Goal: Task Accomplishment & Management: Complete application form

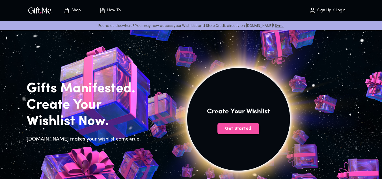
click at [235, 128] on span "Get Started" at bounding box center [239, 129] width 42 height 6
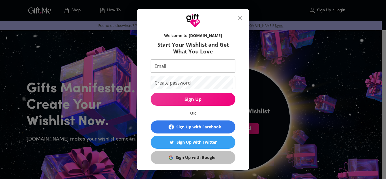
click at [196, 159] on div "Sign Up with Google" at bounding box center [196, 157] width 40 height 6
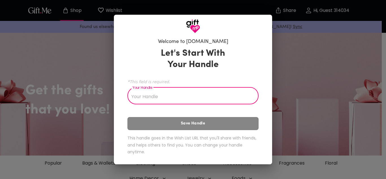
click at [101, 108] on div "Welcome to [DOMAIN_NAME] Let's Start With Your Handle *This field is required. …" at bounding box center [193, 89] width 386 height 179
click at [160, 94] on input "Your Handle" at bounding box center [190, 97] width 125 height 16
type input "c"
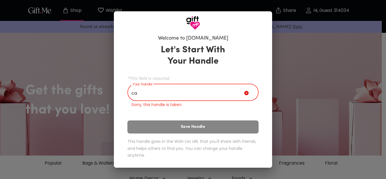
type input "c"
type input "Cali"
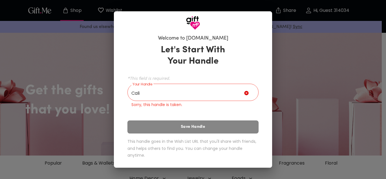
click at [219, 96] on input "Cali" at bounding box center [186, 93] width 117 height 16
click at [273, 41] on div "Welcome to [DOMAIN_NAME] Let's Start With Your Handle *This field is required. …" at bounding box center [193, 89] width 386 height 179
click at [216, 150] on h6 "This handle goes in the Wish List URL that you'll share with friends, and helps…" at bounding box center [193, 148] width 131 height 21
click at [202, 175] on div "Welcome to [DOMAIN_NAME] Let's Start With Your Handle *This field is required. …" at bounding box center [193, 89] width 386 height 179
click at [247, 117] on div "Let's Start With Your Handle *This field is required. Your Handle Cali Your Han…" at bounding box center [193, 102] width 131 height 121
